Goal: Browse casually

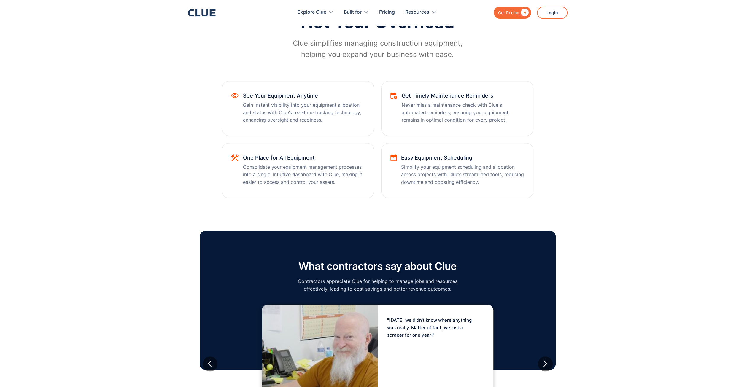
scroll to position [326, 0]
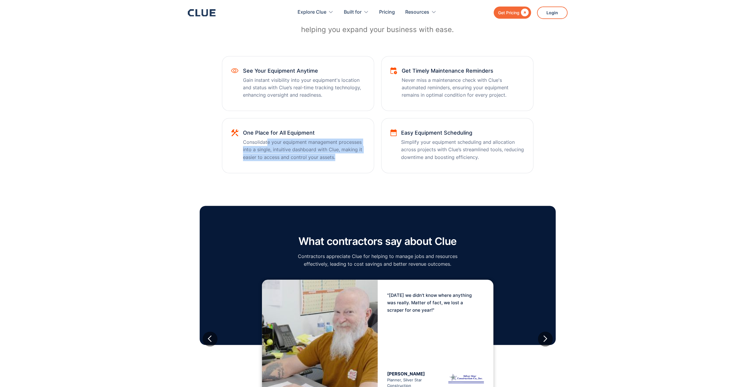
drag, startPoint x: 317, startPoint y: 143, endPoint x: 337, endPoint y: 162, distance: 27.9
click at [337, 162] on div "One Place for All Equipment Consolidate your equipment management processes int…" at bounding box center [304, 148] width 122 height 37
click at [343, 160] on p "Consolidate your equipment management processes into a single, intuitive dashbo…" at bounding box center [304, 150] width 122 height 23
drag, startPoint x: 318, startPoint y: 156, endPoint x: 258, endPoint y: 150, distance: 60.0
click at [253, 139] on p "Consolidate your equipment management processes into a single, intuitive dashbo…" at bounding box center [304, 150] width 122 height 23
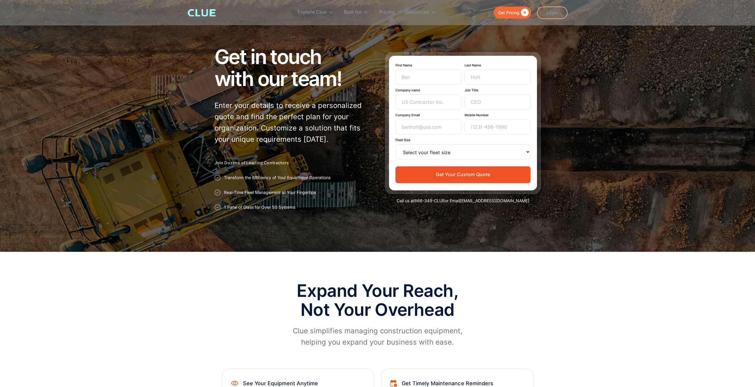
scroll to position [0, 0]
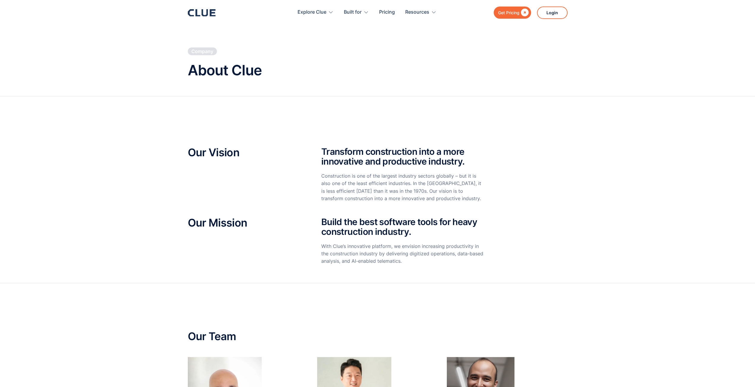
scroll to position [30, 0]
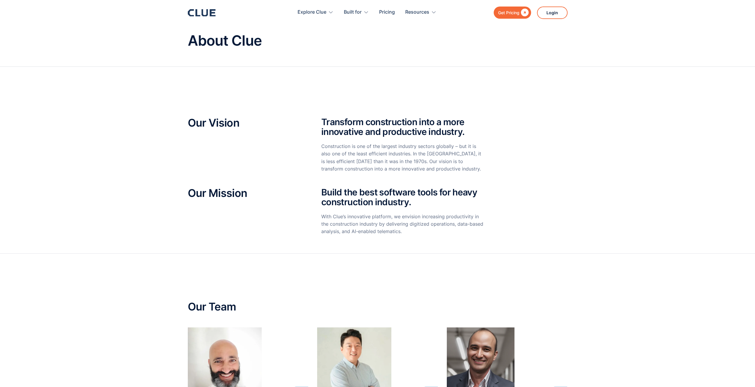
drag, startPoint x: 96, startPoint y: 177, endPoint x: 139, endPoint y: 150, distance: 50.3
click at [96, 177] on section "Our Vision Transform construction into a more innovative and productive industr…" at bounding box center [377, 160] width 755 height 187
click at [111, 169] on section "Our Vision Transform construction into a more innovative and productive industr…" at bounding box center [377, 160] width 755 height 187
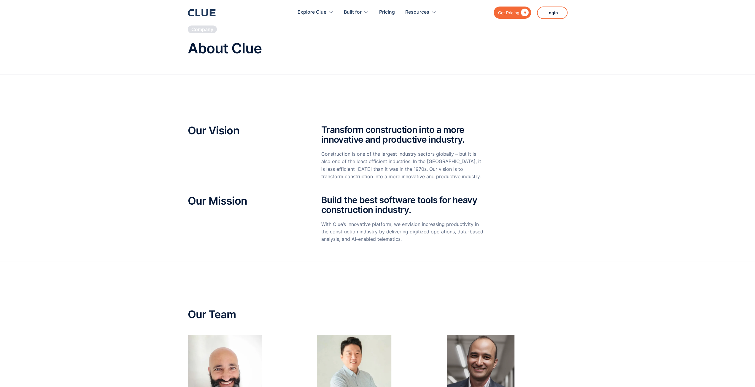
scroll to position [0, 0]
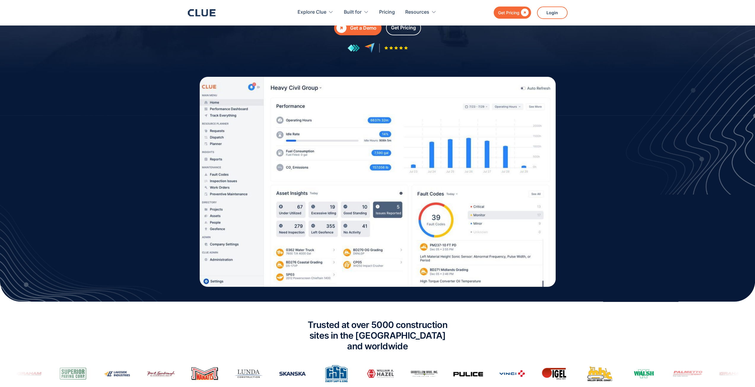
scroll to position [148, 0]
